Goal: Task Accomplishment & Management: Complete application form

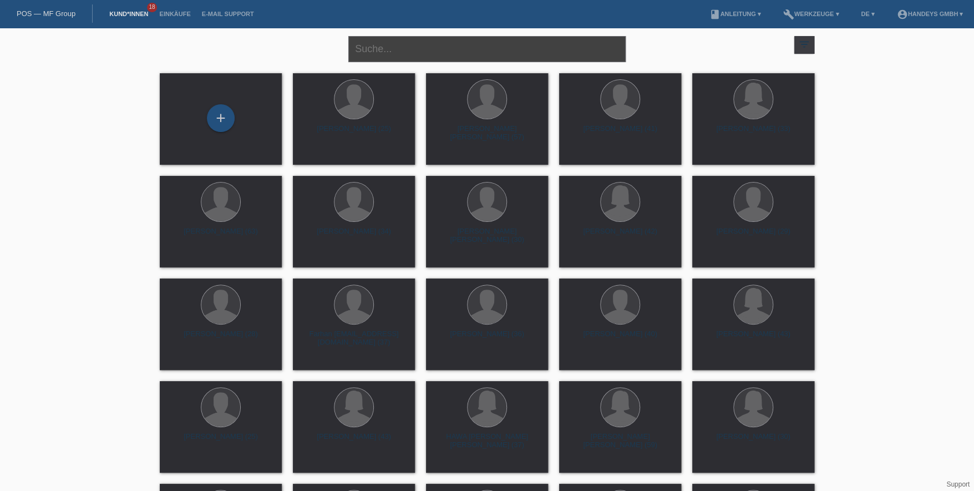
click at [370, 55] on input "text" at bounding box center [486, 49] width 277 height 26
type input "niroshan"
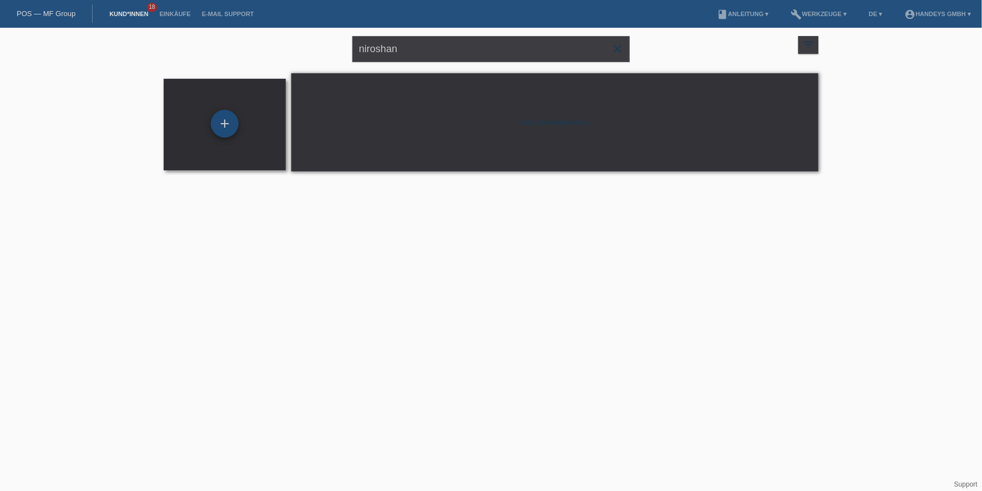
click at [224, 118] on div "+" at bounding box center [225, 124] width 28 height 28
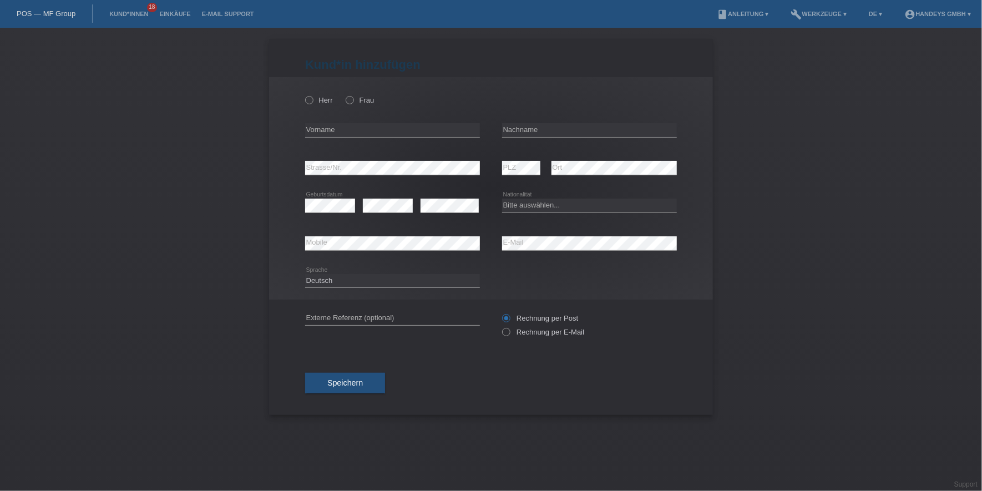
click at [317, 95] on div "Herr Frau" at bounding box center [392, 100] width 175 height 23
click at [316, 95] on div "Herr Frau" at bounding box center [392, 100] width 175 height 23
click at [315, 98] on label "Herr" at bounding box center [319, 100] width 28 height 8
click at [312, 98] on input "Herr" at bounding box center [308, 99] width 7 height 7
radio input "true"
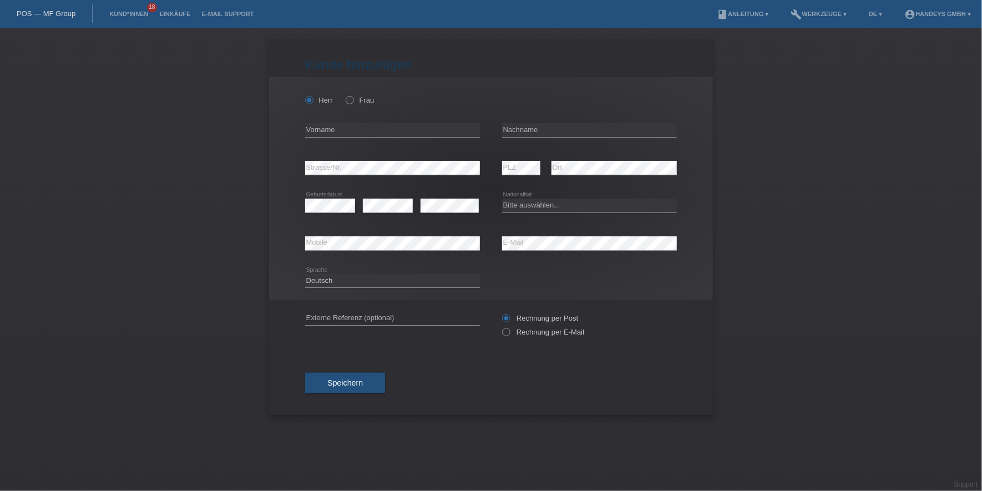
click at [328, 137] on icon at bounding box center [392, 137] width 175 height 1
click at [336, 128] on input "text" at bounding box center [392, 130] width 175 height 14
type input "Niroshan"
type input "A"
type input "[PERSON_NAME]"
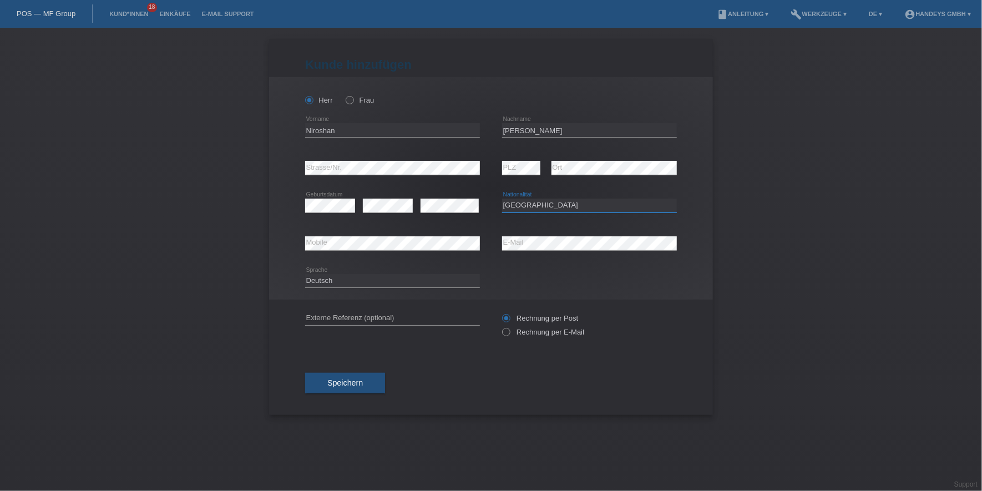
select select "LK"
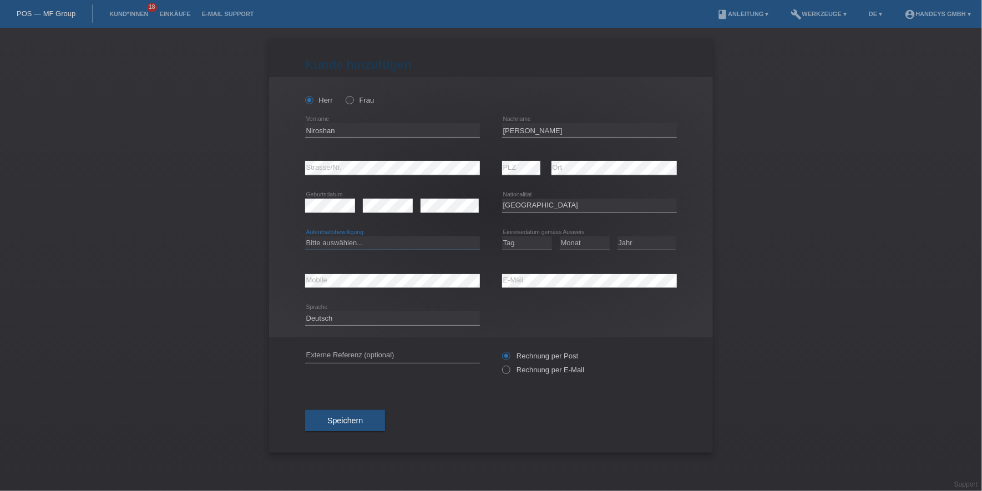
click at [346, 239] on select "Bitte auswählen... C B B - Flüchtlingsstatus Andere" at bounding box center [392, 242] width 175 height 13
select select "B"
click at [305, 236] on select "Bitte auswählen... C B B - Flüchtlingsstatus Andere" at bounding box center [392, 242] width 175 height 13
click at [529, 246] on select "Tag 01 02 03 04 05 06 07 08 09 10 11" at bounding box center [527, 242] width 50 height 13
select select "23"
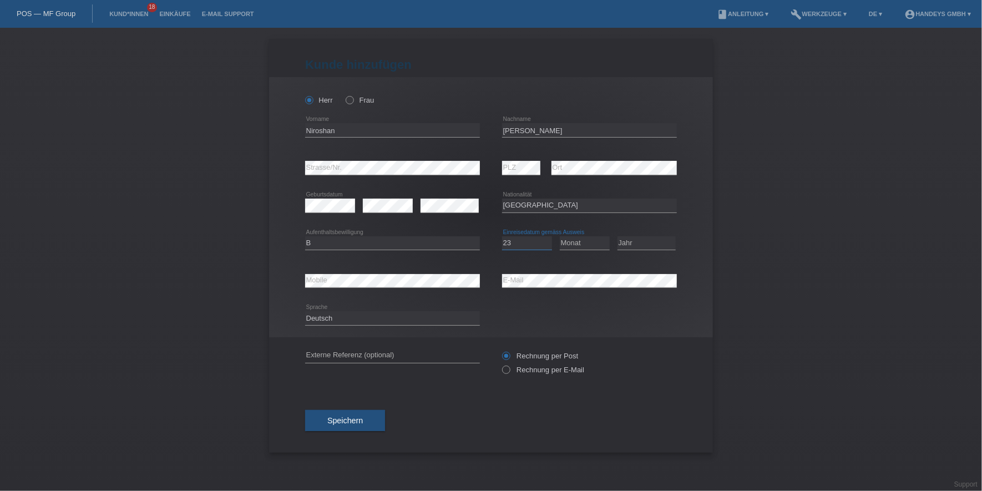
click at [502, 236] on select "Tag 01 02 03 04 05 06 07 08 09 10 11" at bounding box center [527, 242] width 50 height 13
select select "08"
select select "2010"
click at [350, 354] on input "text" at bounding box center [392, 356] width 175 height 14
type input "DERYA"
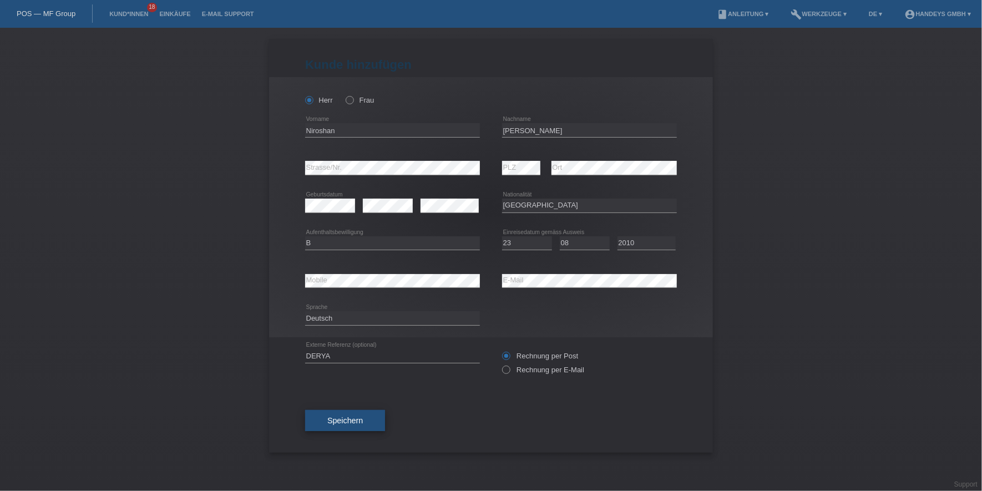
click at [367, 422] on button "Speichern" at bounding box center [345, 420] width 80 height 21
click at [359, 418] on span "Speichern" at bounding box center [344, 420] width 35 height 9
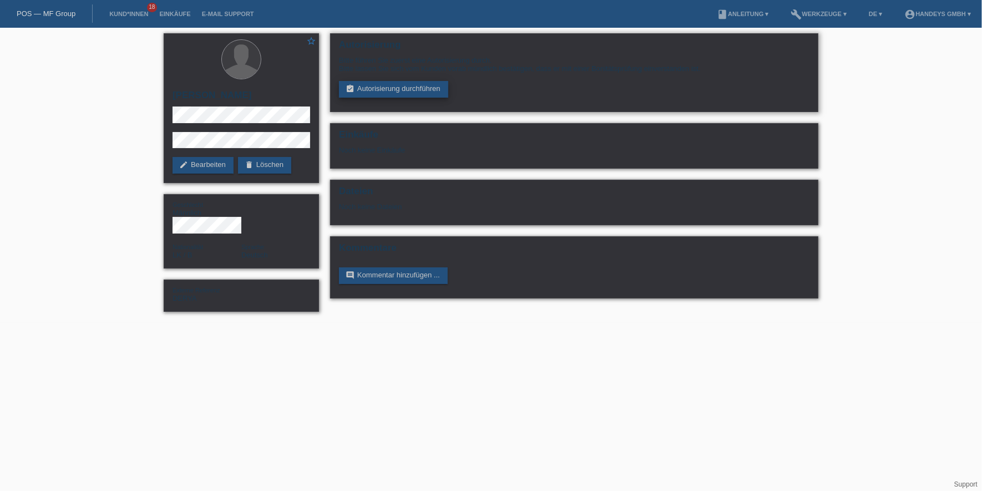
click at [387, 85] on link "assignment_turned_in Autorisierung durchführen" at bounding box center [393, 89] width 109 height 17
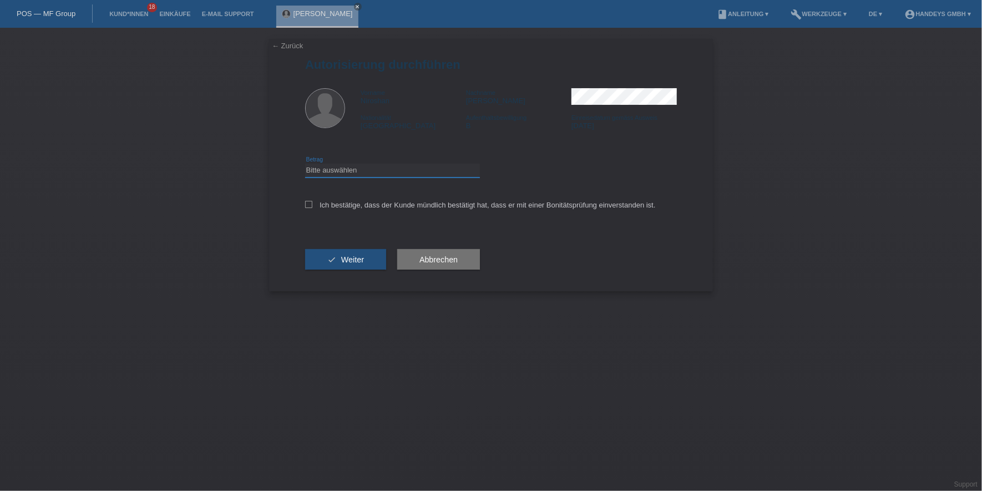
click at [365, 171] on select "Bitte auswählen CHF 1.00 - CHF 499.00 CHF 500.00 - CHF 1'999.00 CHF 2'000.00 - …" at bounding box center [392, 170] width 175 height 13
click at [305, 164] on select "Bitte auswählen CHF 1.00 - CHF 499.00 CHF 500.00 - CHF 1'999.00 CHF 2'000.00 - …" at bounding box center [392, 170] width 175 height 13
drag, startPoint x: 353, startPoint y: 160, endPoint x: 354, endPoint y: 167, distance: 6.7
click at [353, 160] on div "Bitte auswählen CHF 1.00 - CHF 499.00 CHF 500.00 - CHF 1'999.00 CHF 2'000.00 - …" at bounding box center [392, 171] width 175 height 38
click at [354, 168] on select "Bitte auswählen CHF 1.00 - CHF 499.00 CHF 500.00 - CHF 1'999.00 CHF 2'000.00 - …" at bounding box center [392, 170] width 175 height 13
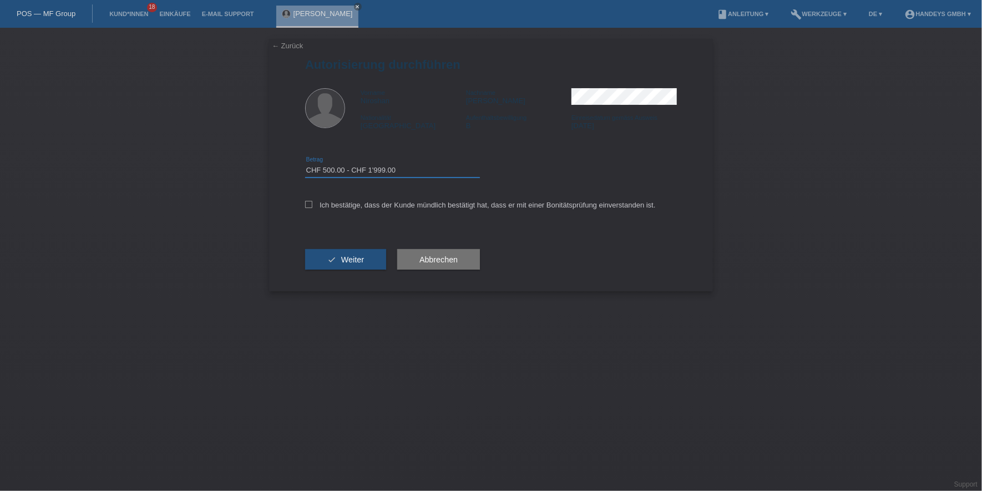
select select "3"
click at [305, 164] on select "Bitte auswählen CHF 1.00 - CHF 499.00 CHF 500.00 - CHF 1'999.00 CHF 2'000.00 - …" at bounding box center [392, 170] width 175 height 13
click at [346, 211] on div "Ich bestätige, dass der Kunde mündlich bestätigt hat, dass er mit einer Bonität…" at bounding box center [491, 209] width 372 height 38
click at [349, 263] on button "check Weiter" at bounding box center [345, 259] width 81 height 21
click at [310, 207] on icon at bounding box center [308, 204] width 7 height 7
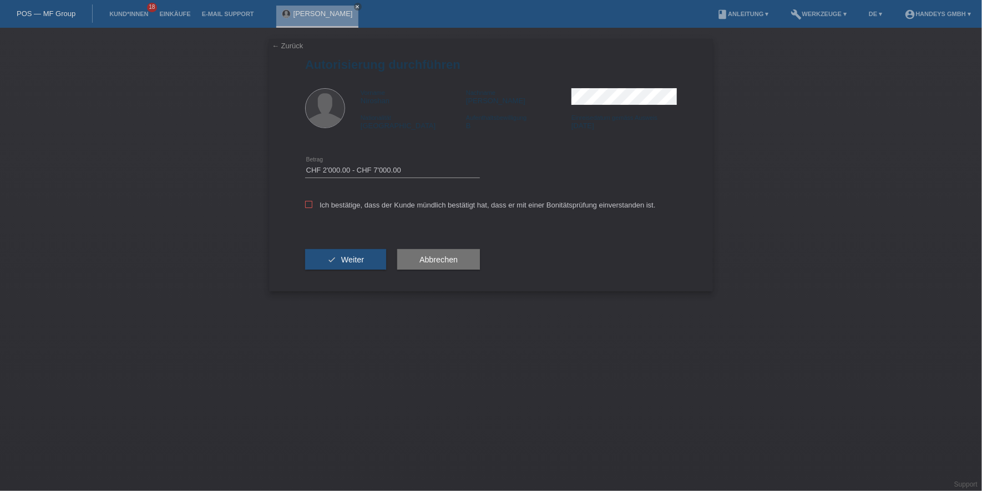
click at [310, 207] on input "Ich bestätige, dass der Kunde mündlich bestätigt hat, dass er mit einer Bonität…" at bounding box center [308, 204] width 7 height 7
checkbox input "true"
click at [336, 258] on button "check Weiter" at bounding box center [345, 259] width 81 height 21
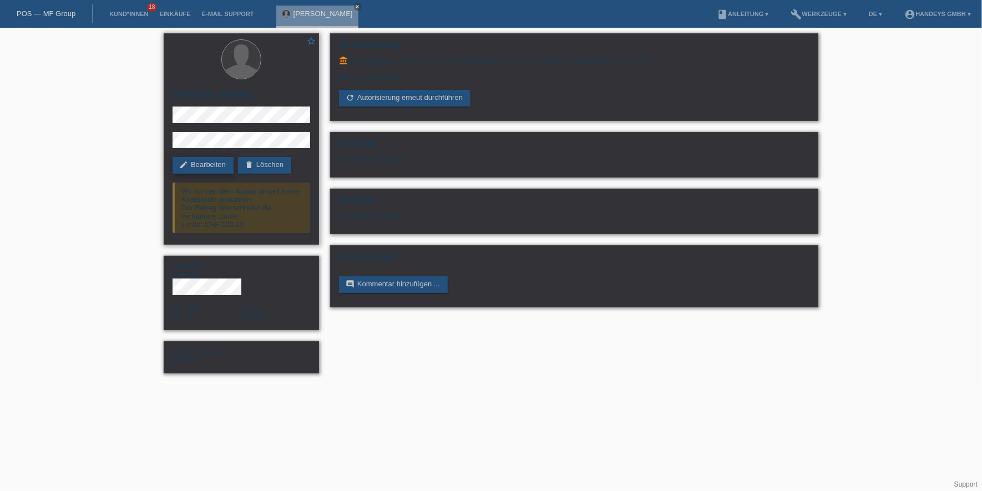
click at [201, 162] on link "edit Bearbeiten" at bounding box center [203, 165] width 61 height 17
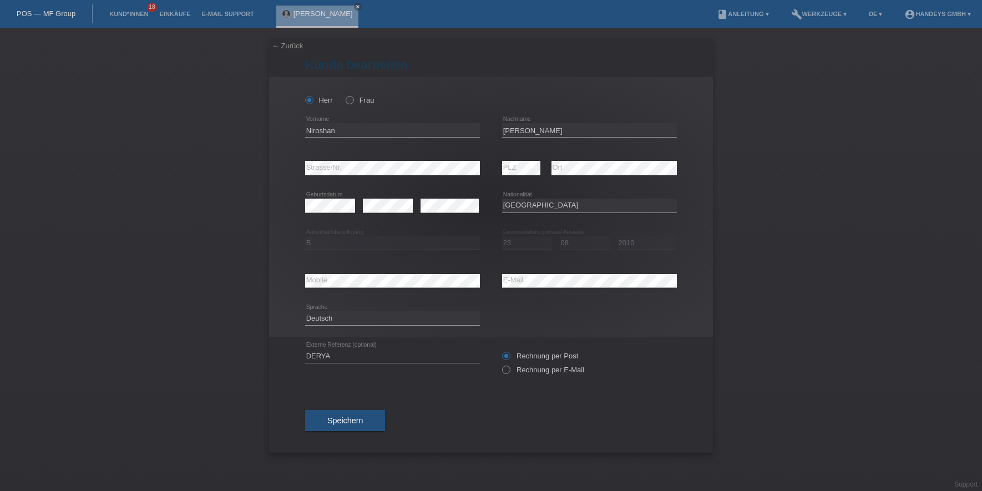
select select "LK"
select select "B"
select select "23"
select select "08"
select select "2010"
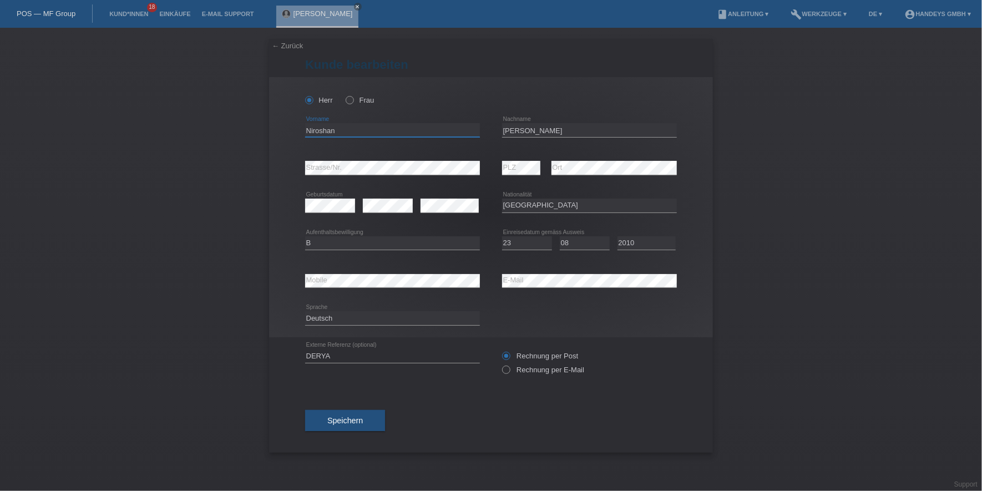
click at [319, 133] on input "Niroshan" at bounding box center [392, 130] width 175 height 14
click at [508, 123] on input "[PERSON_NAME]" at bounding box center [589, 130] width 175 height 14
click at [489, 289] on div "error Mobile error E-Mail" at bounding box center [491, 281] width 372 height 38
